Goal: Task Accomplishment & Management: Use online tool/utility

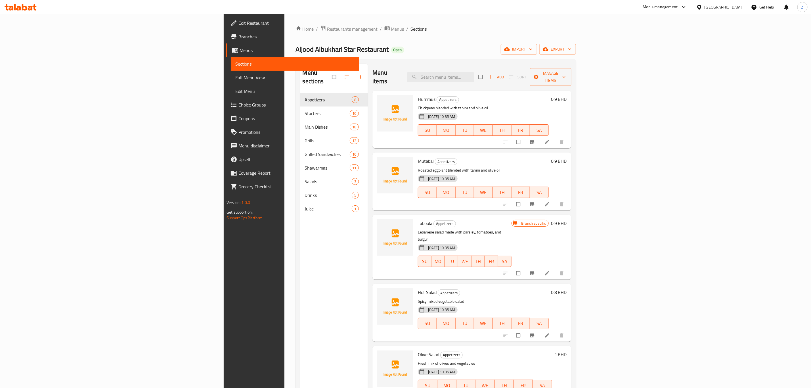
click at [327, 26] on span "Restaurants management" at bounding box center [352, 29] width 51 height 7
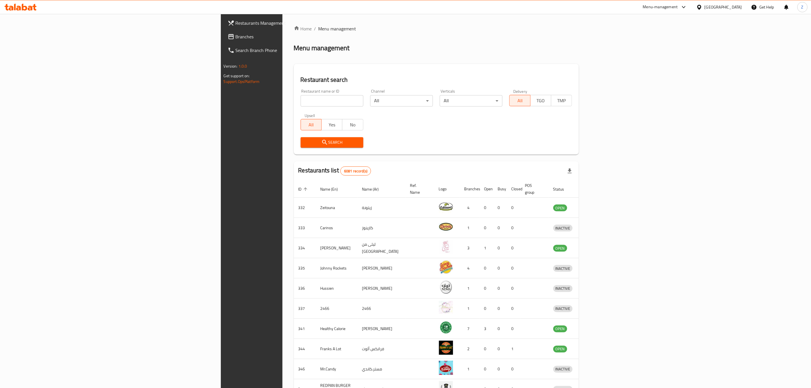
click at [300, 99] on input "search" at bounding box center [331, 100] width 63 height 11
type input "e"
type input "o"
type input "e"
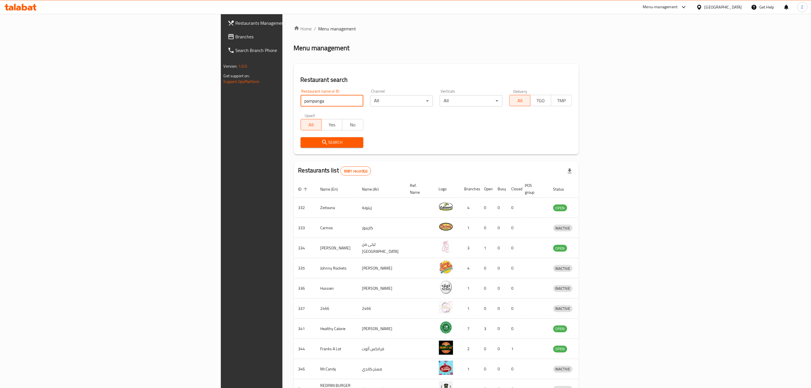
type input "pampanga"
click button "Search" at bounding box center [331, 142] width 63 height 10
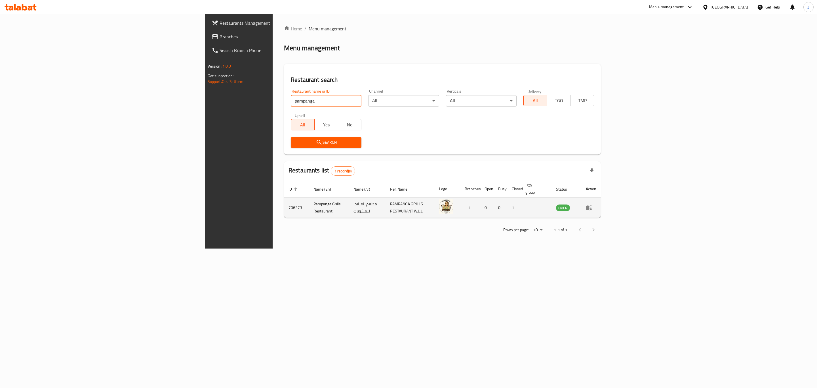
click at [593, 204] on icon "enhanced table" at bounding box center [589, 207] width 7 height 7
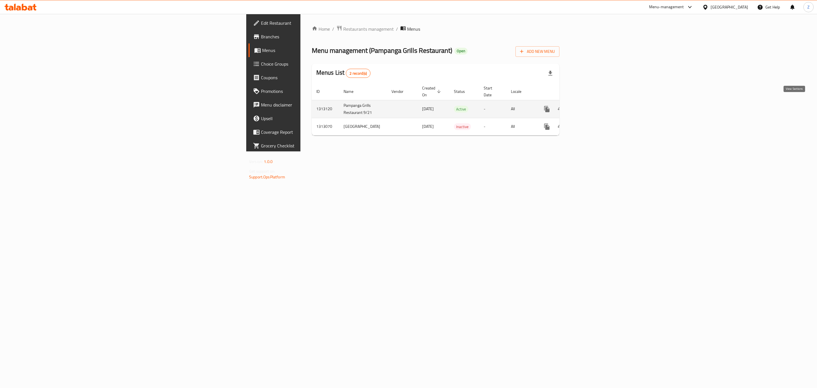
click at [591, 106] on icon "enhanced table" at bounding box center [588, 109] width 7 height 7
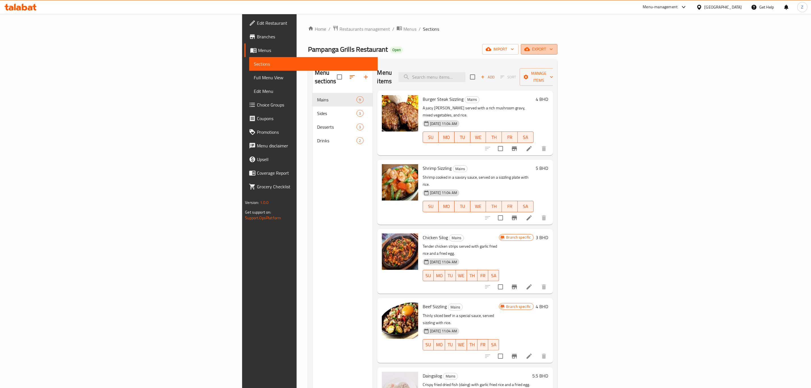
click at [553, 49] on span "export" at bounding box center [539, 49] width 28 height 7
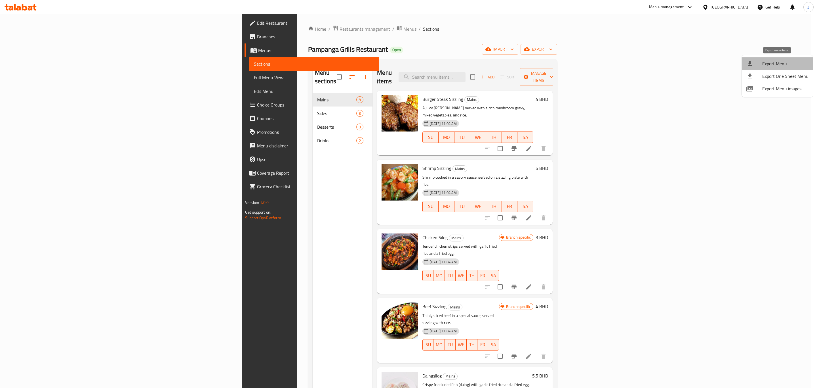
click at [786, 63] on span "Export Menu" at bounding box center [785, 63] width 46 height 7
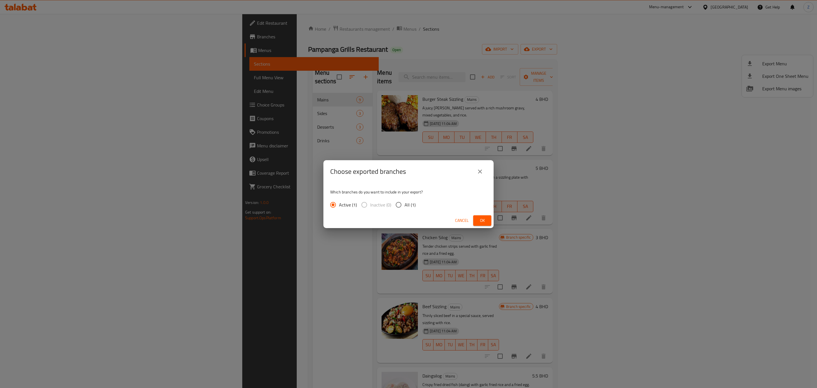
click at [397, 210] on input "All (1)" at bounding box center [399, 205] width 12 height 12
radio input "true"
click at [478, 222] on span "Ok" at bounding box center [482, 220] width 9 height 7
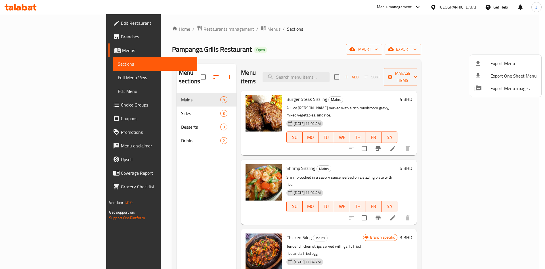
click at [160, 31] on div at bounding box center [272, 134] width 545 height 269
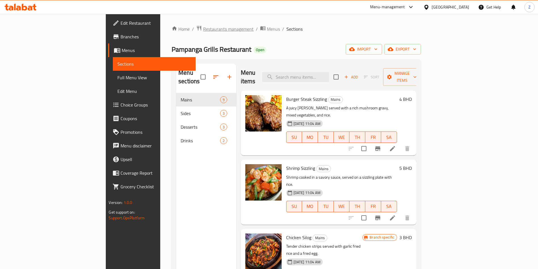
click at [203, 27] on span "Restaurants management" at bounding box center [228, 29] width 51 height 7
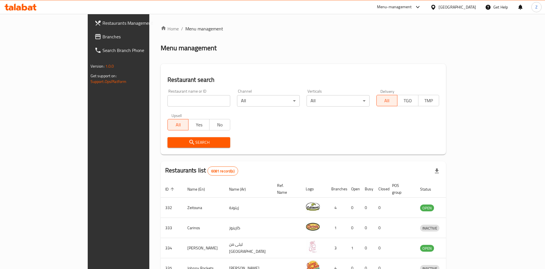
click at [153, 102] on div at bounding box center [272, 134] width 545 height 269
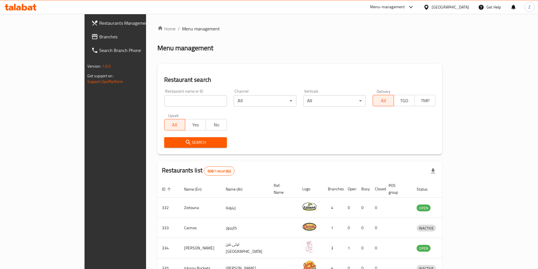
click at [164, 99] on input "search" at bounding box center [195, 100] width 63 height 11
type input "ب"
type input "فلافل عمو شكري"
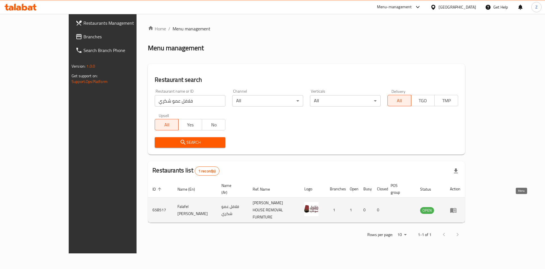
click at [455, 209] on icon "enhanced table" at bounding box center [454, 210] width 2 height 2
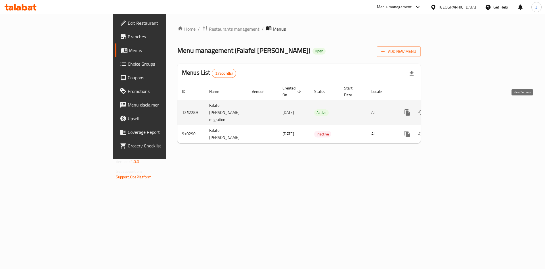
click at [451, 109] on icon "enhanced table" at bounding box center [448, 112] width 7 height 7
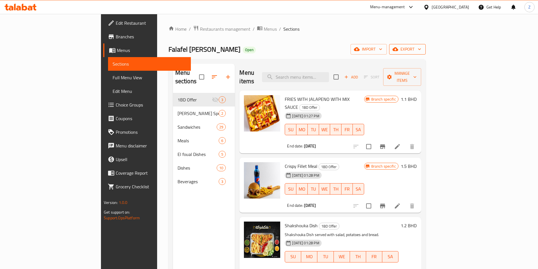
click at [421, 52] on span "export" at bounding box center [408, 49] width 28 height 7
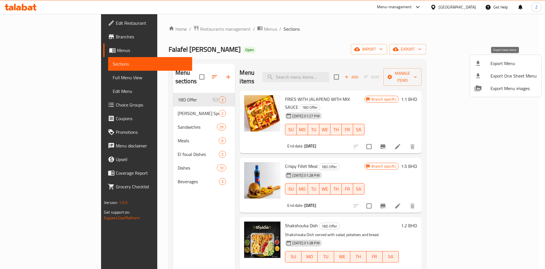
click at [525, 66] on span "Export Menu" at bounding box center [513, 63] width 46 height 7
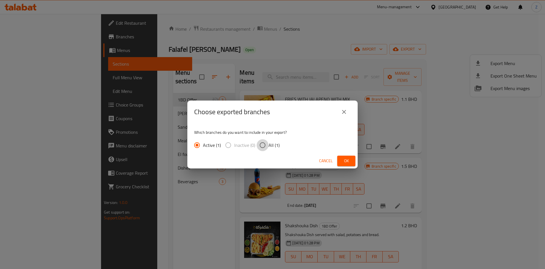
click at [264, 145] on input "All (1)" at bounding box center [263, 145] width 12 height 12
radio input "true"
click at [346, 159] on span "Ok" at bounding box center [346, 160] width 9 height 7
